Goal: Task Accomplishment & Management: Manage account settings

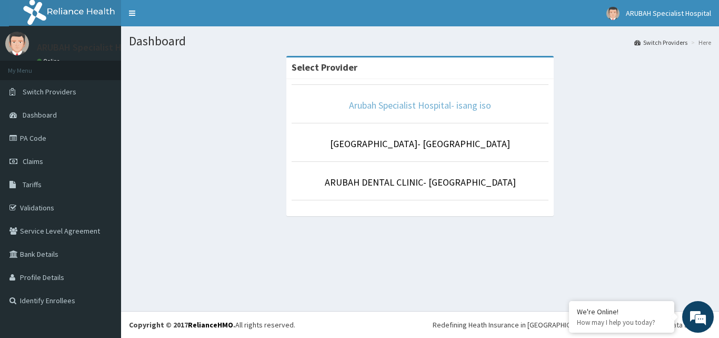
click at [455, 107] on link "Arubah Specialist Hospital- isang iso" at bounding box center [420, 105] width 142 height 12
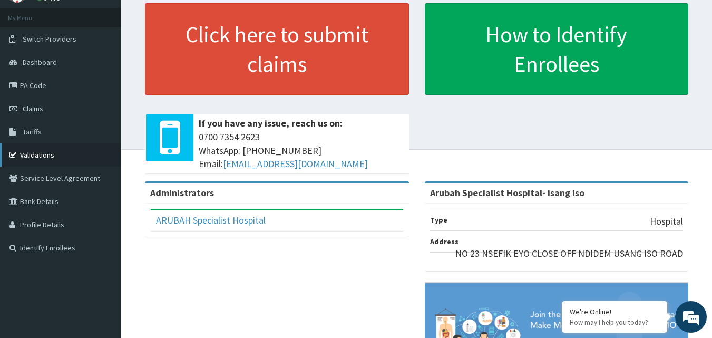
click at [35, 151] on link "Validations" at bounding box center [60, 154] width 121 height 23
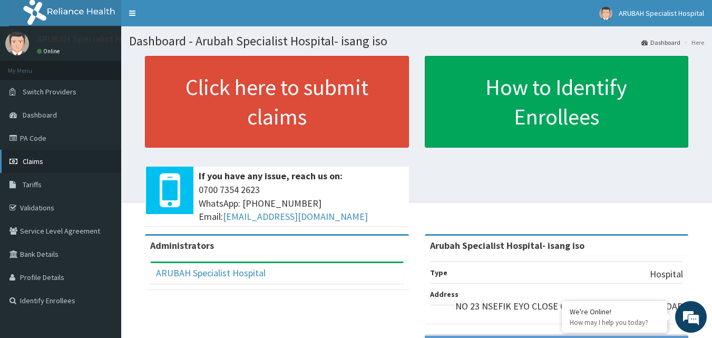
click at [42, 163] on span "Claims" at bounding box center [33, 160] width 21 height 9
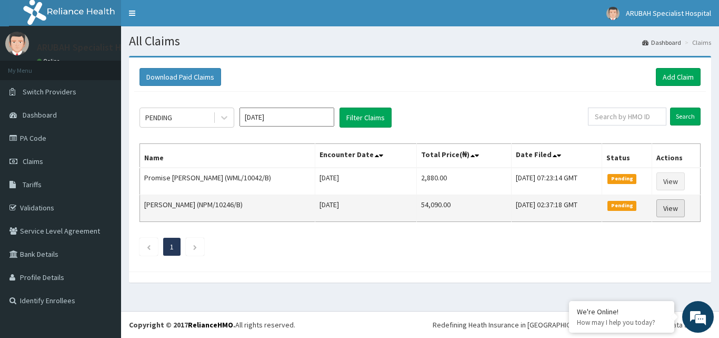
click at [672, 206] on link "View" at bounding box center [671, 208] width 28 height 18
